Goal: Task Accomplishment & Management: Manage account settings

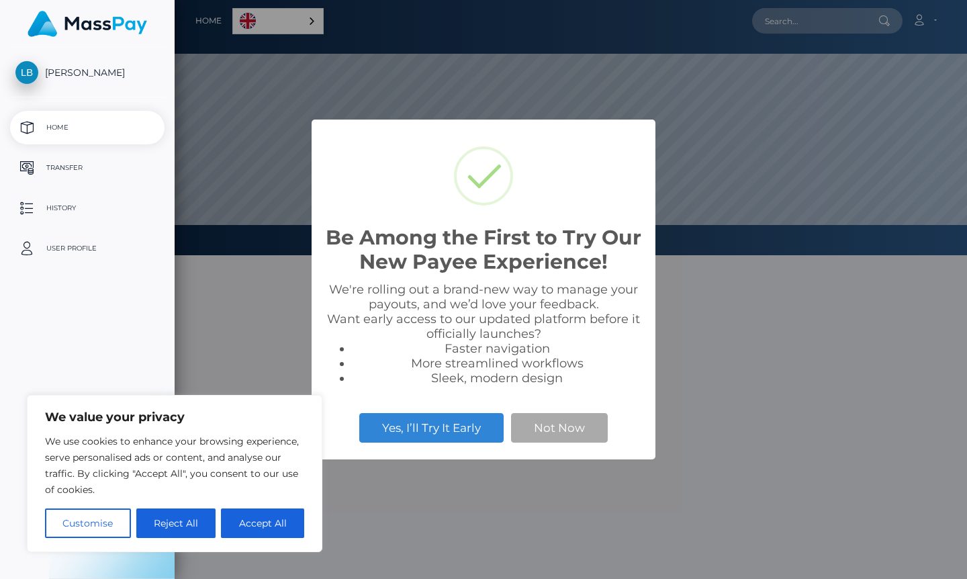
scroll to position [255, 792]
select select
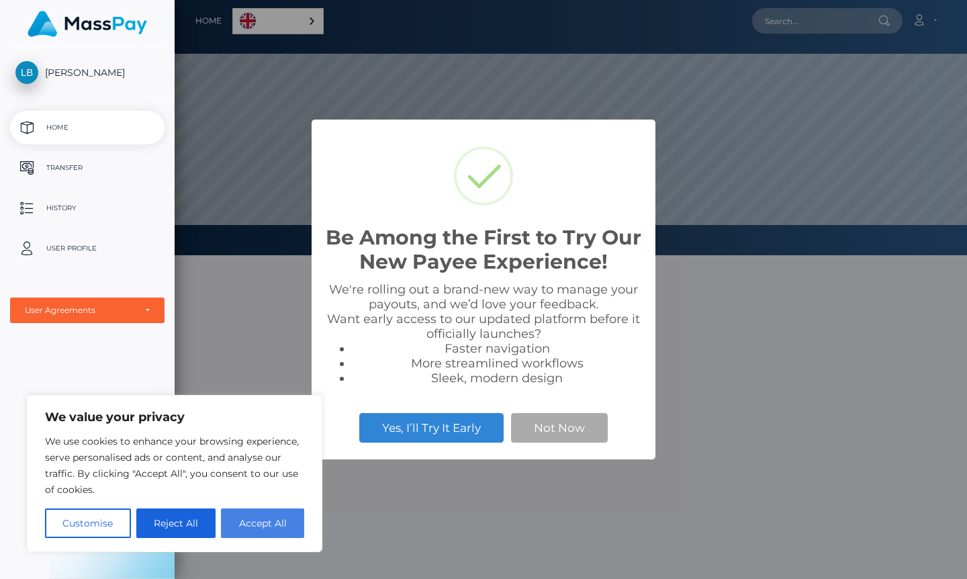
click at [255, 524] on button "Accept All" at bounding box center [262, 523] width 83 height 30
checkbox input "true"
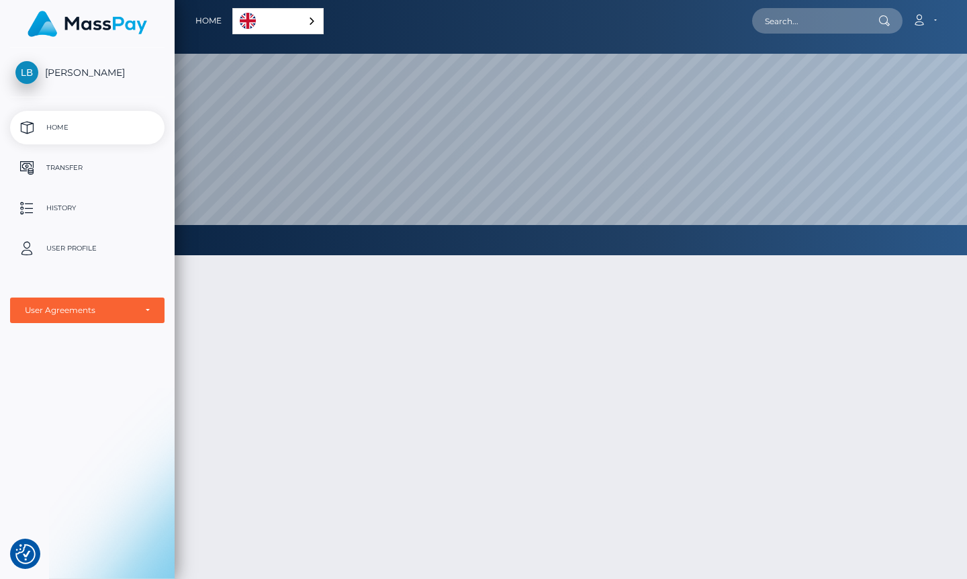
click at [264, 13] on link "English" at bounding box center [278, 21] width 90 height 25
click at [297, 312] on div at bounding box center [571, 483] width 792 height 496
click at [102, 236] on link "User Profile" at bounding box center [87, 249] width 154 height 34
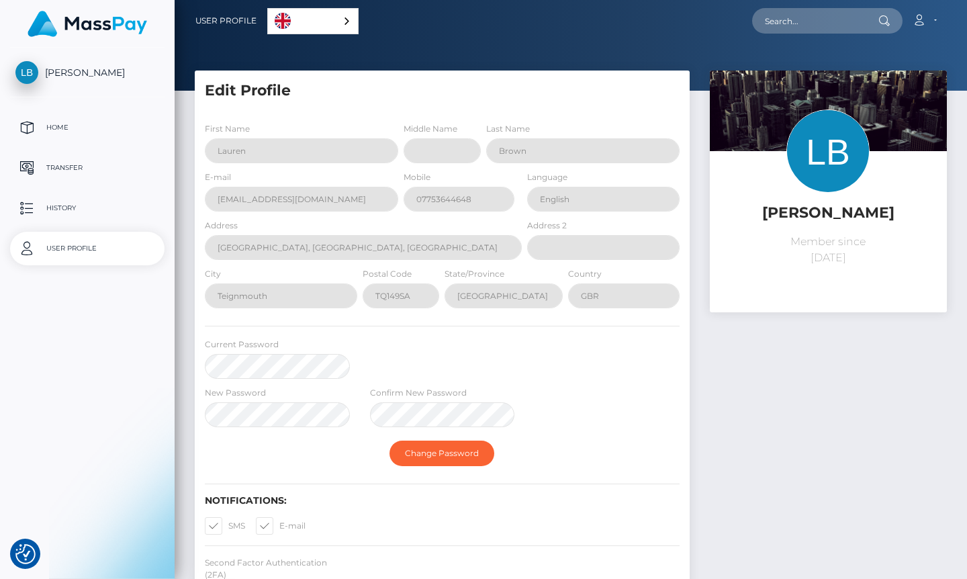
select select
